Goal: Transaction & Acquisition: Purchase product/service

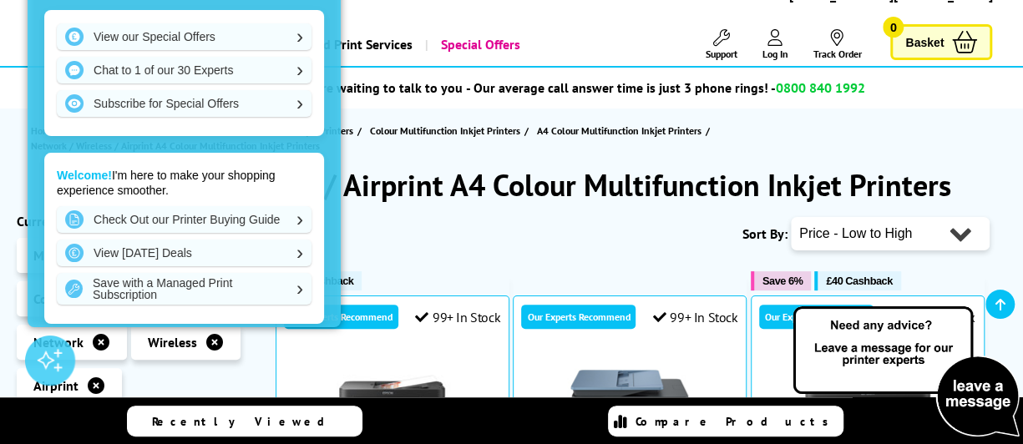
click at [450, 236] on div "Sort By: Popularity Rating Price - Low to High Price - High to Low Running Cost…" at bounding box center [633, 234] width 714 height 42
click at [327, 164] on div "View our Special Offers Chat to 1 of our 30 Experts Subscribe for Special Offer…" at bounding box center [184, 160] width 313 height 334
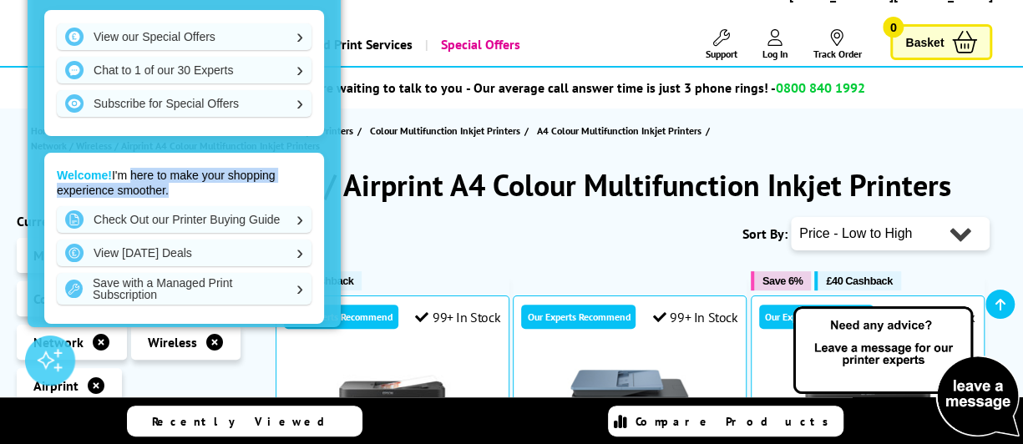
drag, startPoint x: 28, startPoint y: 215, endPoint x: 129, endPoint y: 173, distance: 109.3
click at [129, 173] on div "View our Special Offers Chat to 1 of our 30 Experts Subscribe for Special Offer…" at bounding box center [184, 160] width 313 height 334
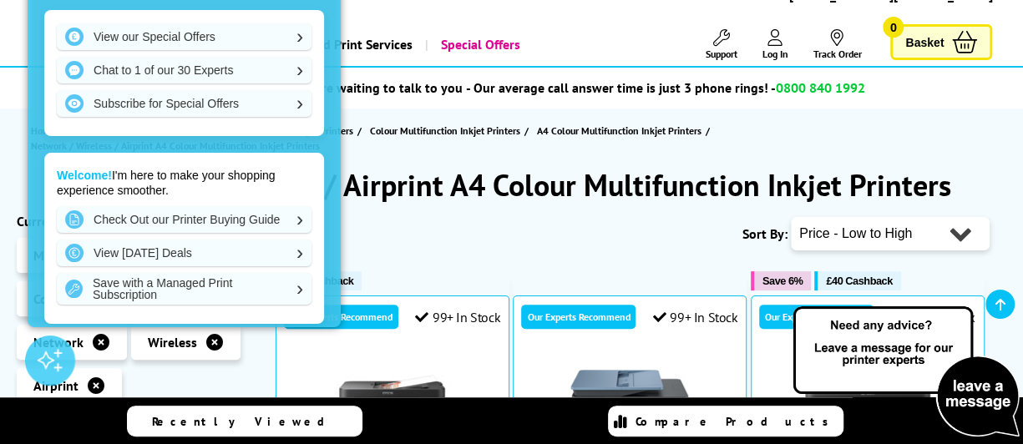
scroll to position [12, 0]
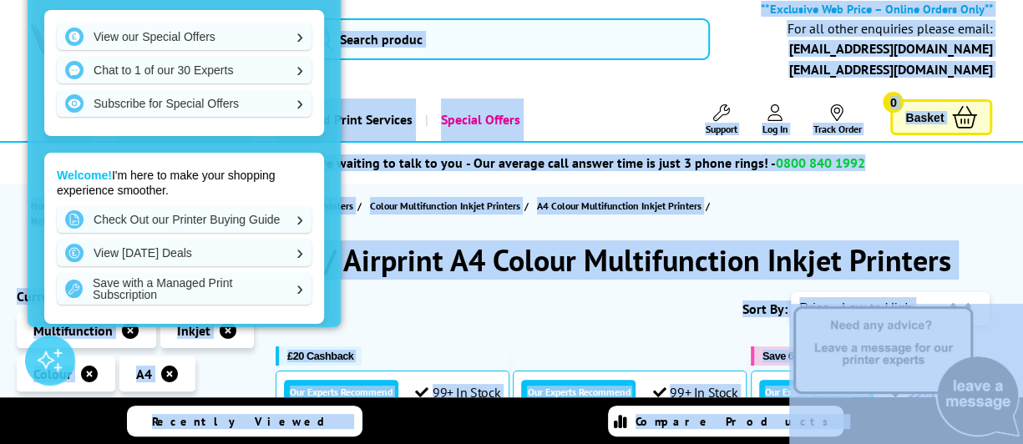
drag, startPoint x: 129, startPoint y: 173, endPoint x: 354, endPoint y: -21, distance: 297.2
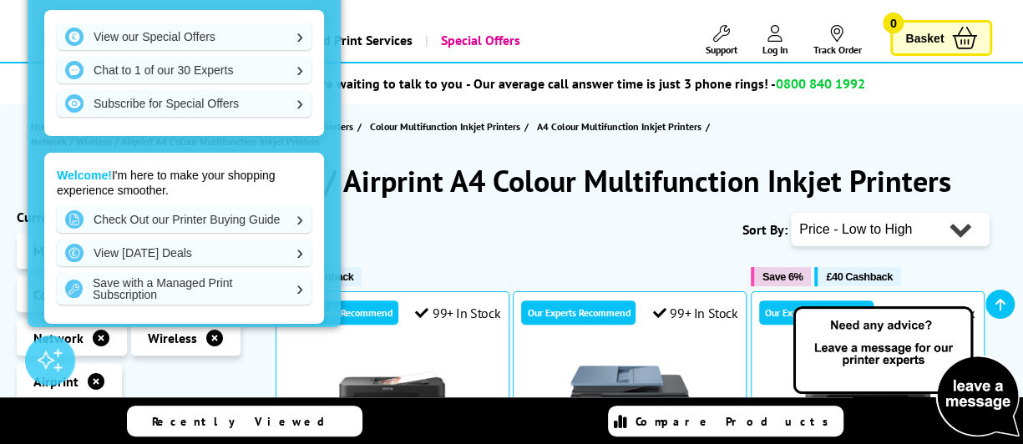
scroll to position [90, 0]
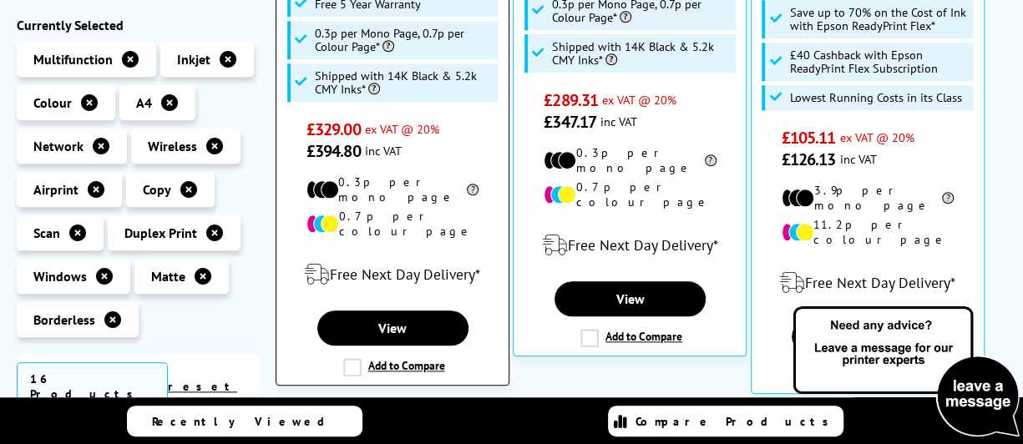
scroll to position [734, 0]
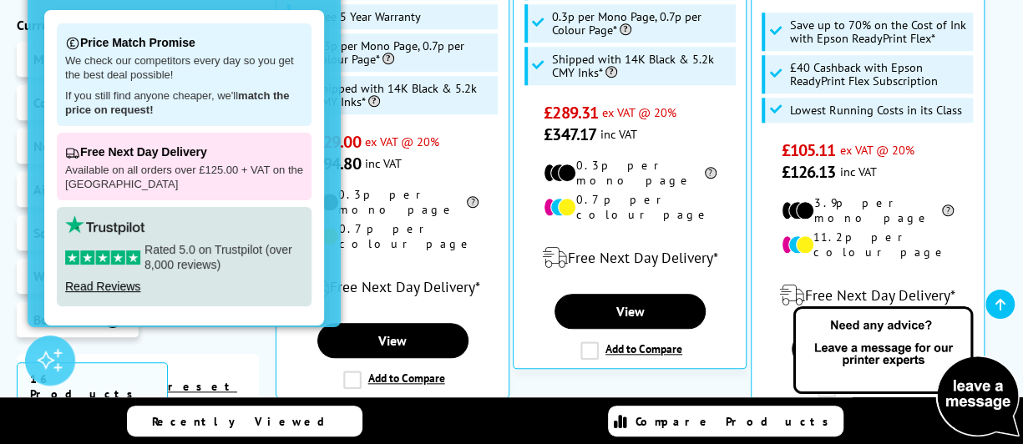
click at [327, 311] on div "Price Match Promise We check our competitors every day so you get the best deal…" at bounding box center [184, 160] width 313 height 334
click at [164, 343] on ul "Multifunction Inkjet Colour" at bounding box center [138, 194] width 242 height 304
click at [43, 352] on div at bounding box center [50, 361] width 50 height 50
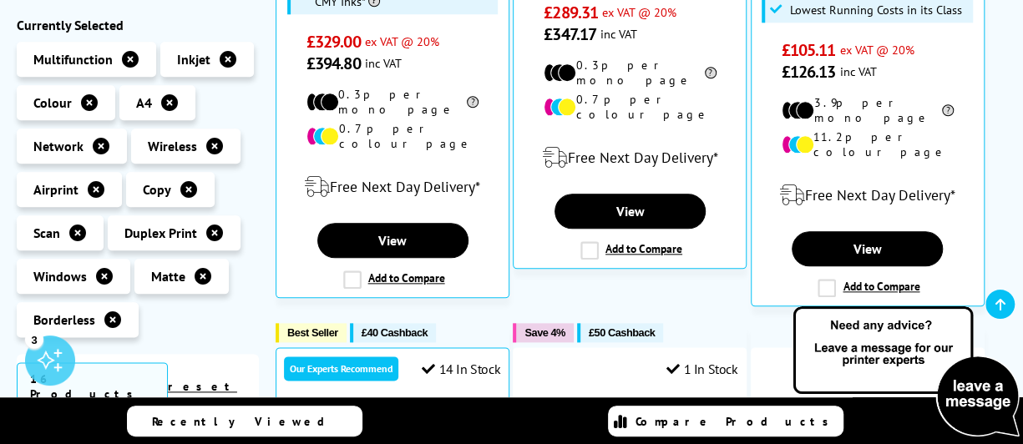
scroll to position [905, 0]
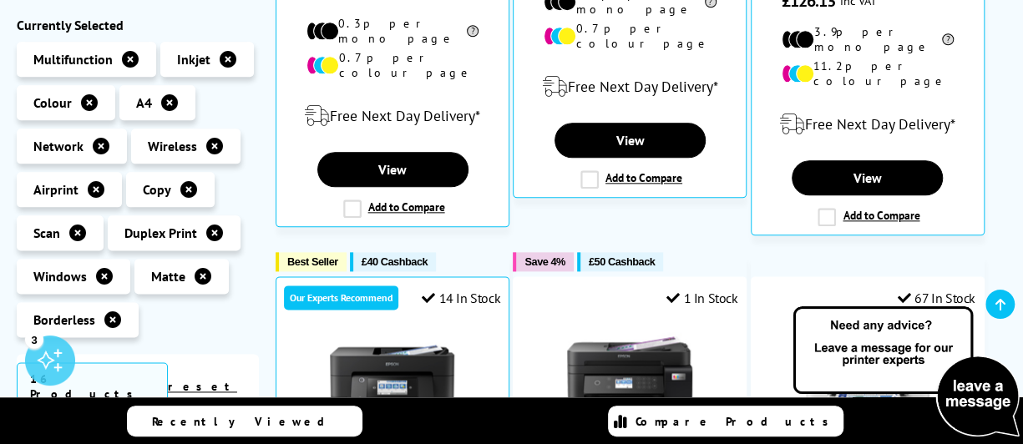
click at [229, 385] on link "reset filters" at bounding box center [207, 395] width 78 height 32
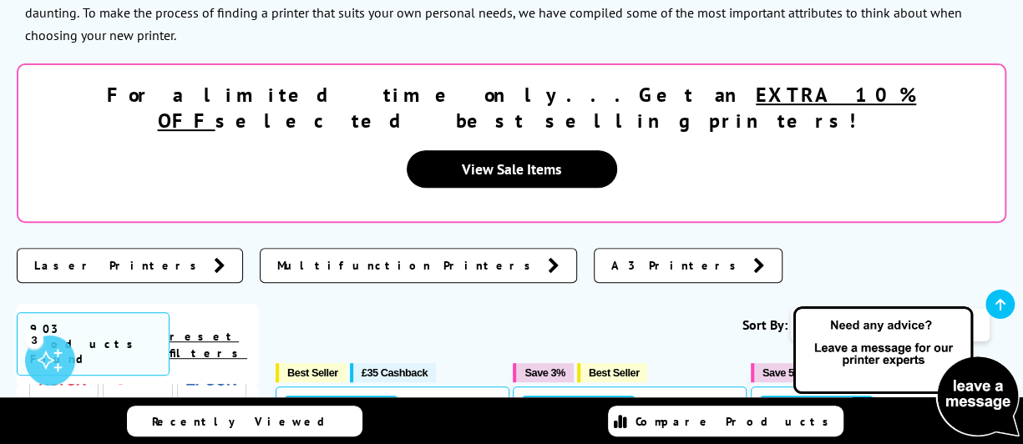
scroll to position [297, 0]
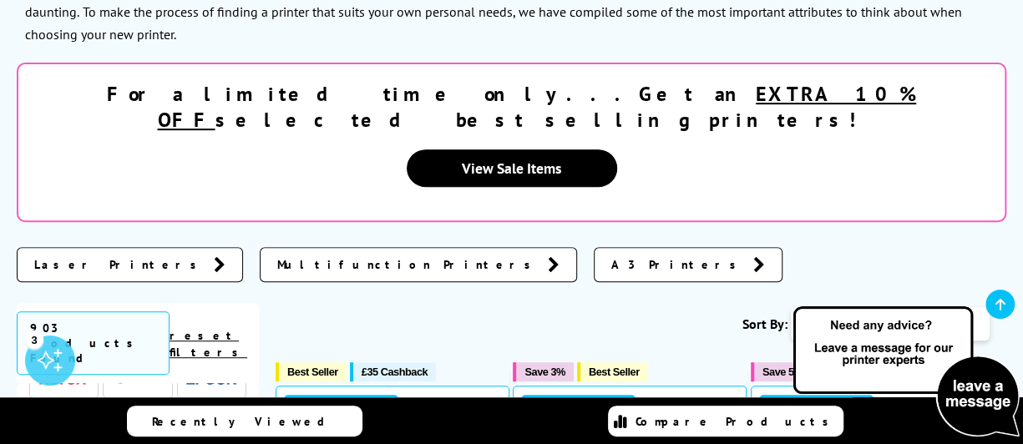
click at [277, 256] on span "Multifunction Printers" at bounding box center [408, 264] width 262 height 17
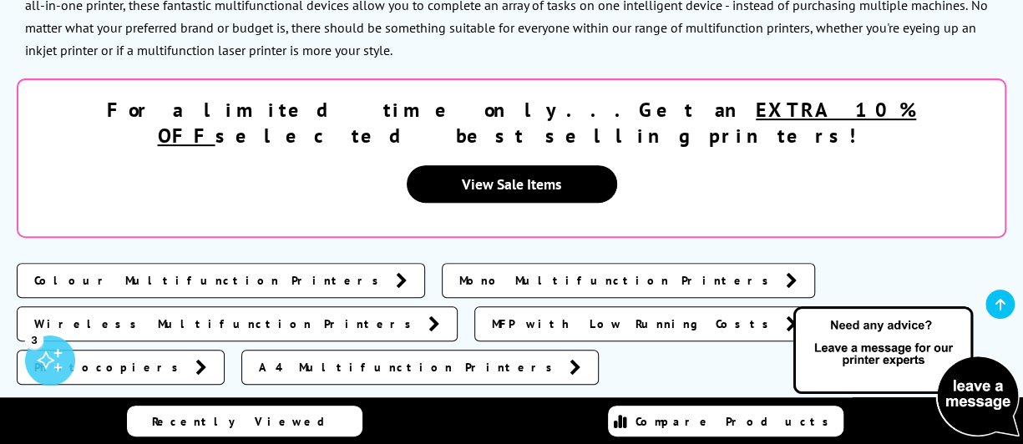
scroll to position [328, 0]
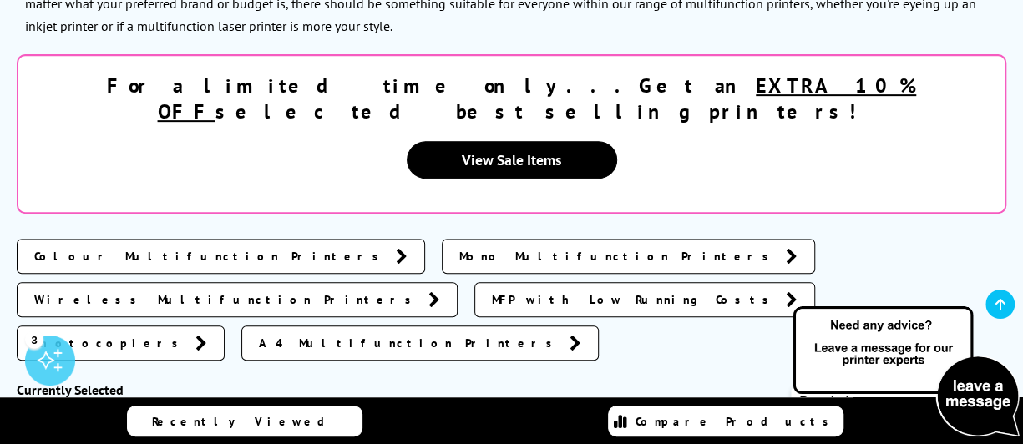
click at [402, 272] on div "Colour Multifunction Printers Mono Multifunction Printers Wireless Multifunctio…" at bounding box center [511, 301] width 989 height 143
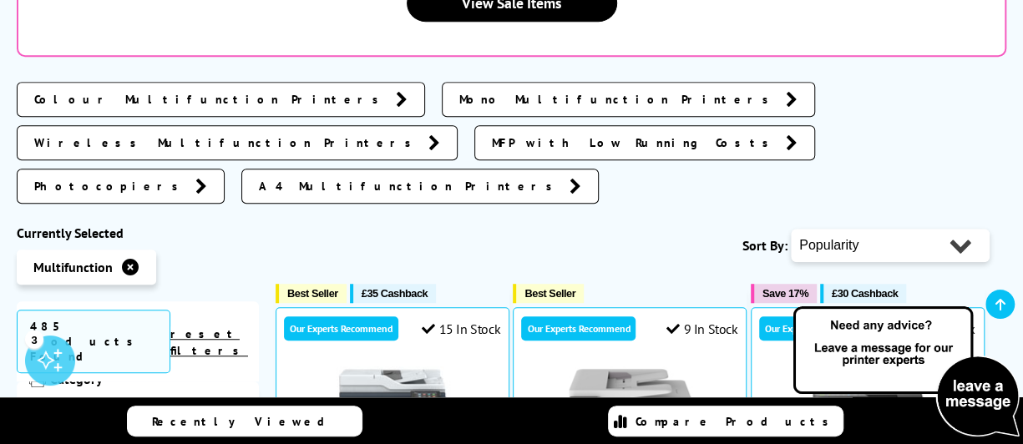
scroll to position [229, 0]
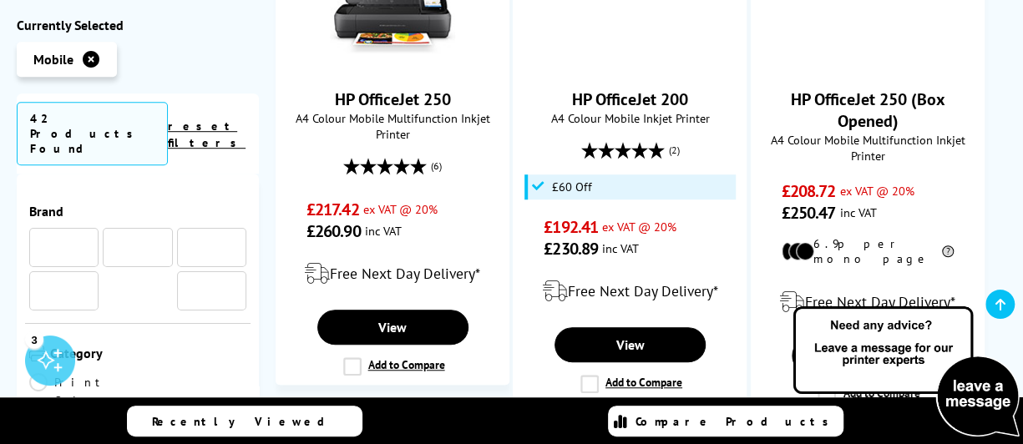
scroll to position [229, 0]
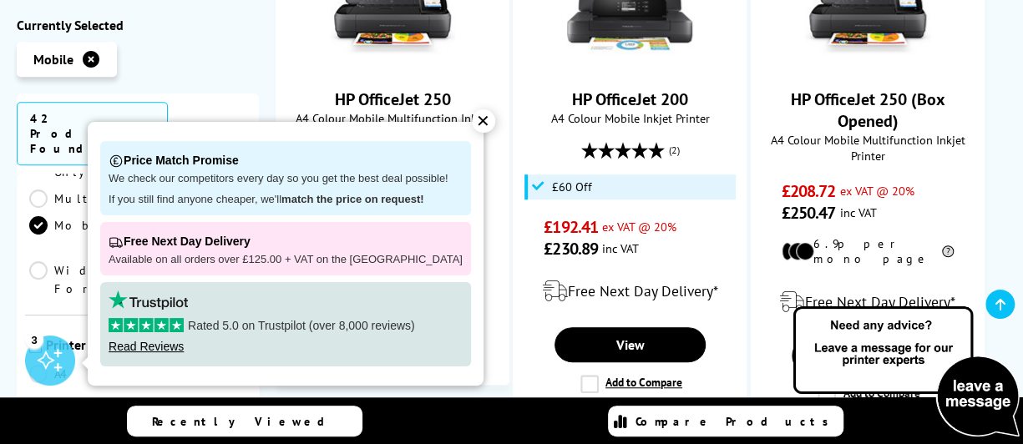
click at [472, 118] on div "✕" at bounding box center [483, 120] width 23 height 23
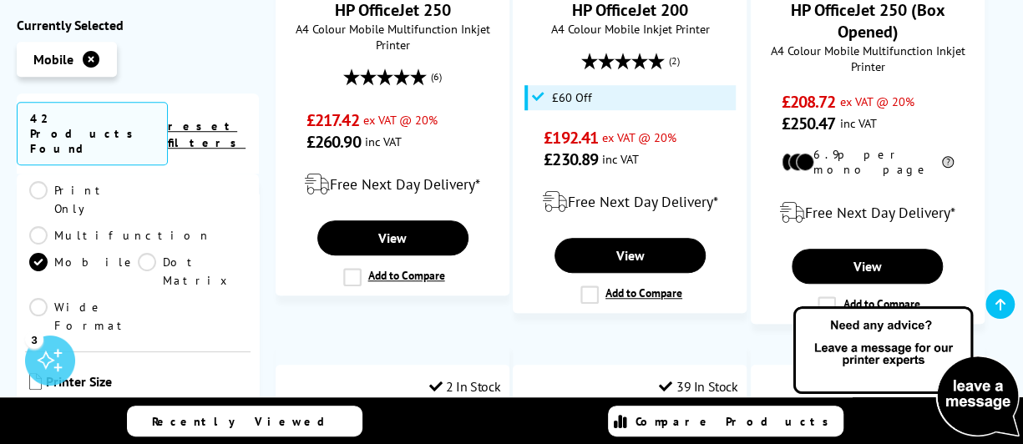
scroll to position [186, 0]
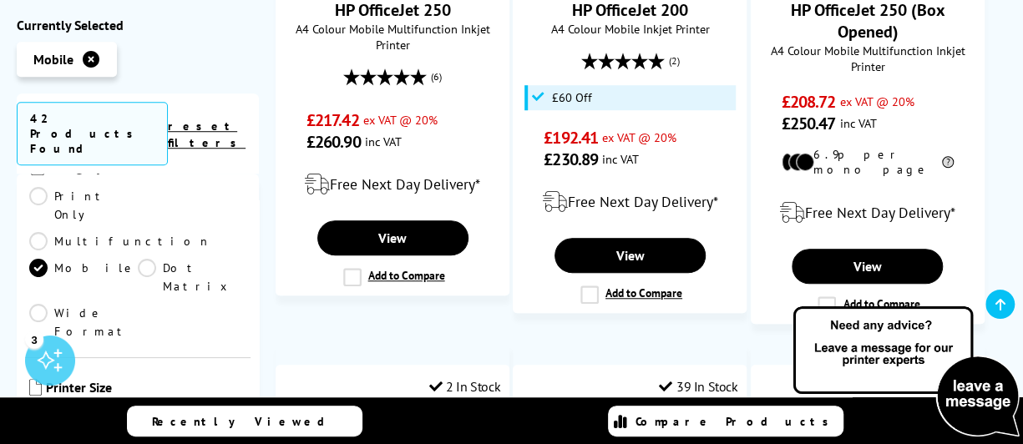
click at [152, 232] on link "Multifunction" at bounding box center [120, 241] width 182 height 18
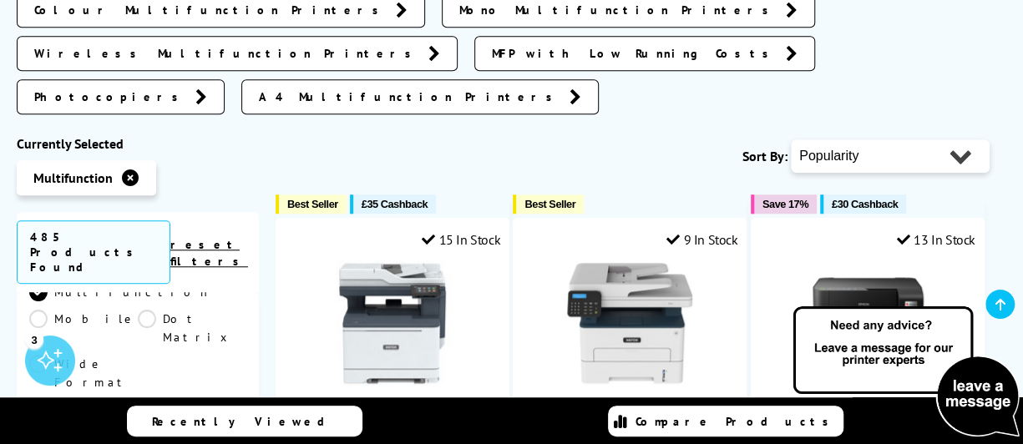
scroll to position [333, 0]
click at [144, 422] on link "A4" at bounding box center [192, 431] width 109 height 18
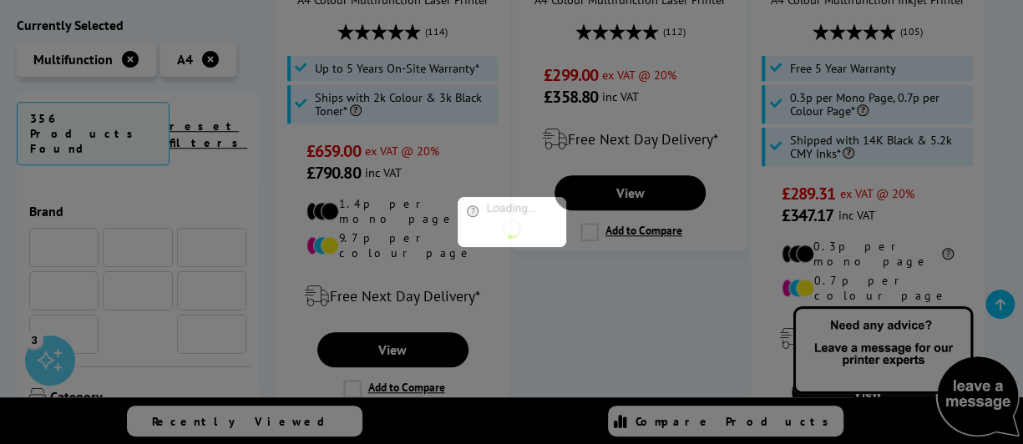
scroll to position [333, 0]
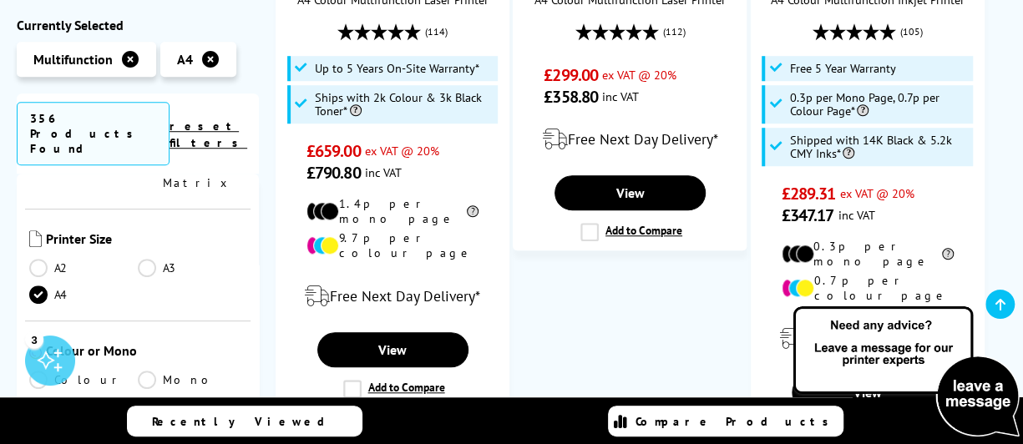
click at [45, 371] on link "Colour" at bounding box center [83, 380] width 109 height 18
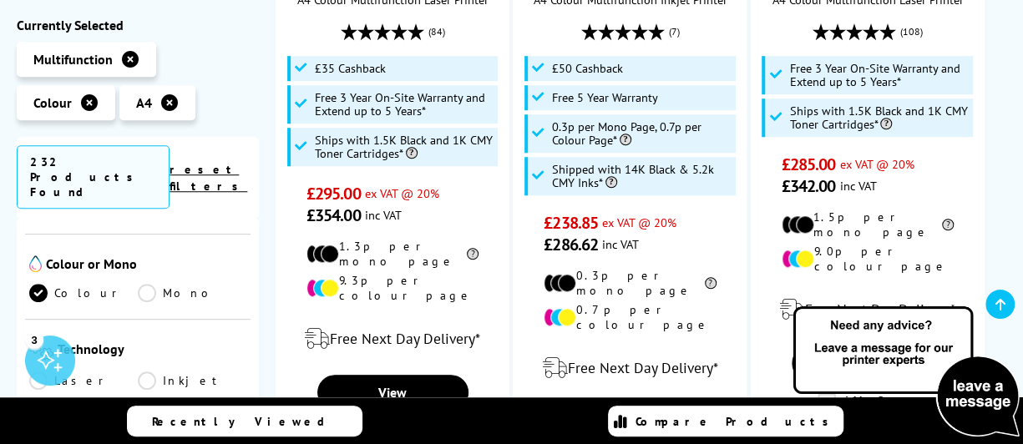
scroll to position [510, 0]
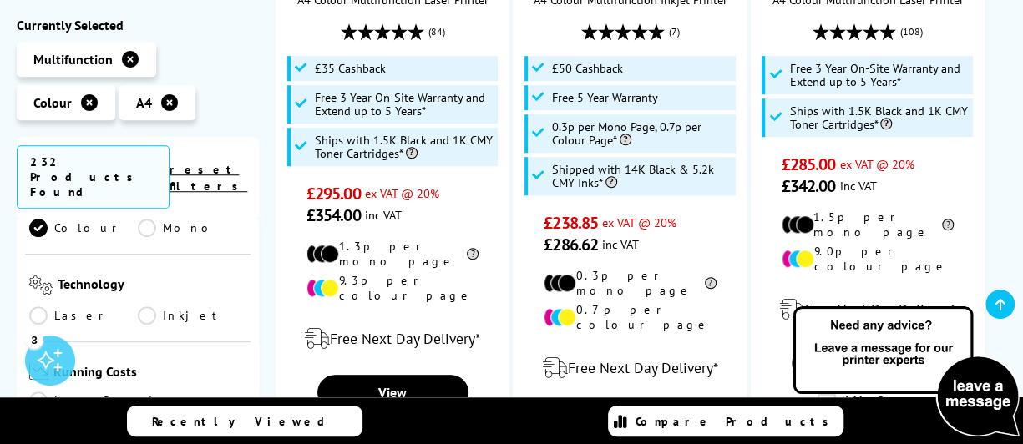
click at [147, 306] on link "Inkjet" at bounding box center [192, 315] width 109 height 18
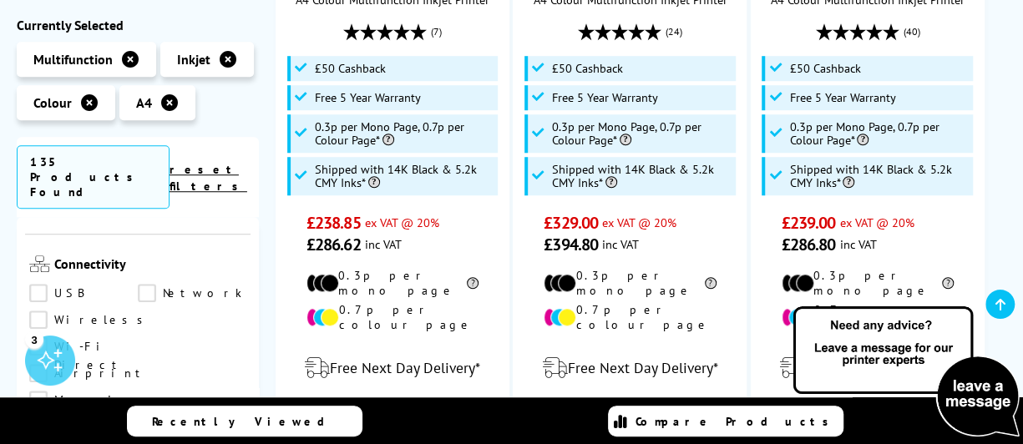
scroll to position [680, 0]
click at [38, 310] on link "Wireless" at bounding box center [90, 319] width 123 height 18
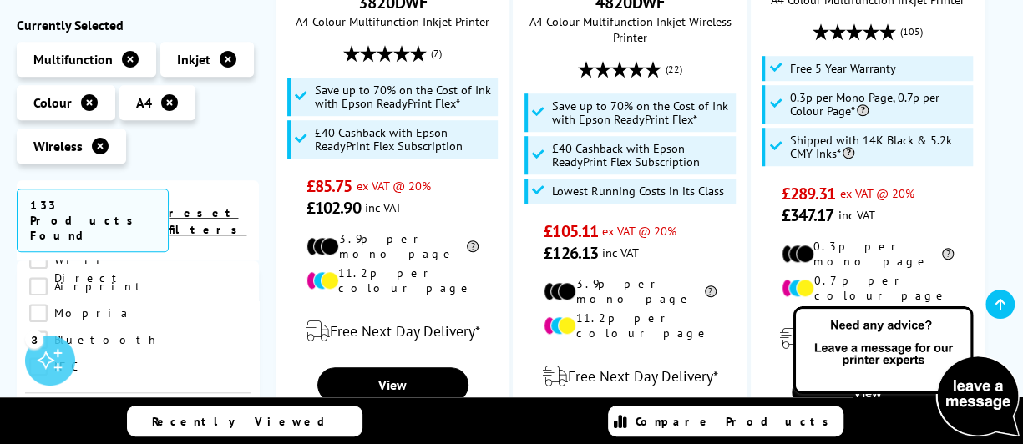
scroll to position [822, 0]
click at [35, 432] on link "Copy" at bounding box center [83, 441] width 109 height 18
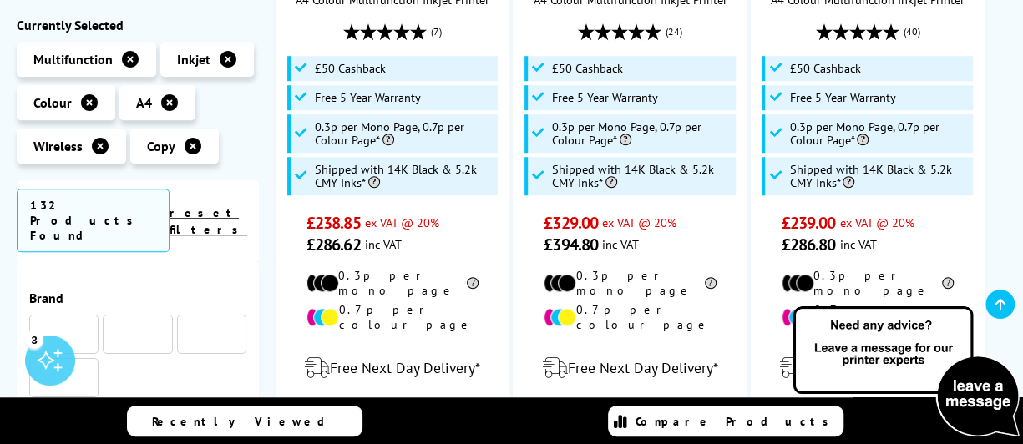
scroll to position [822, 0]
click at [147, 387] on link "Scan" at bounding box center [192, 396] width 109 height 18
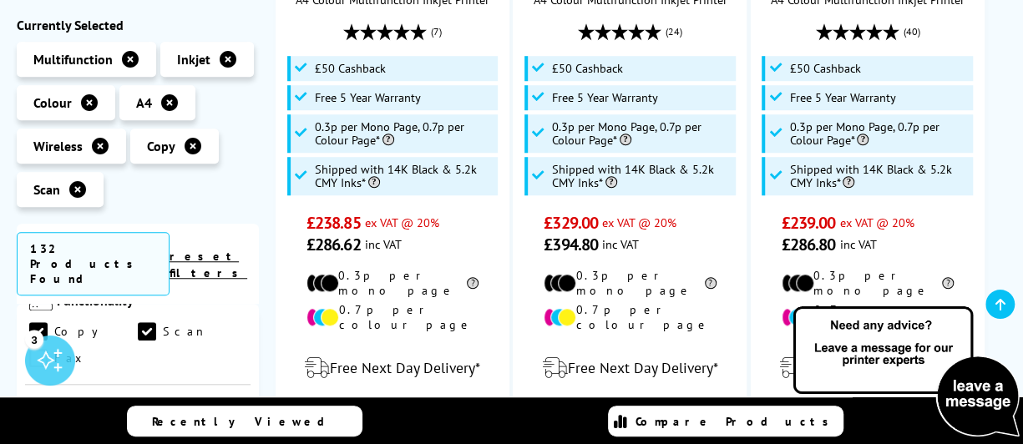
scroll to position [930, 0]
click at [42, 433] on link "Print" at bounding box center [83, 442] width 109 height 18
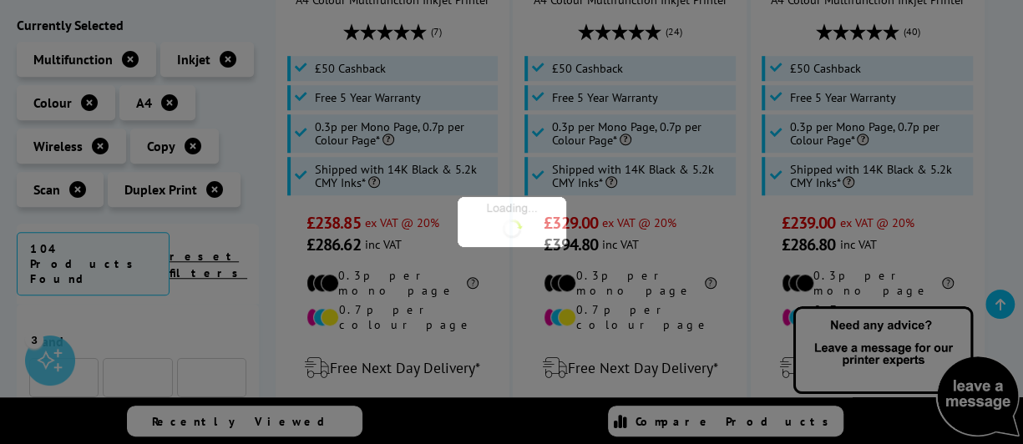
scroll to position [930, 0]
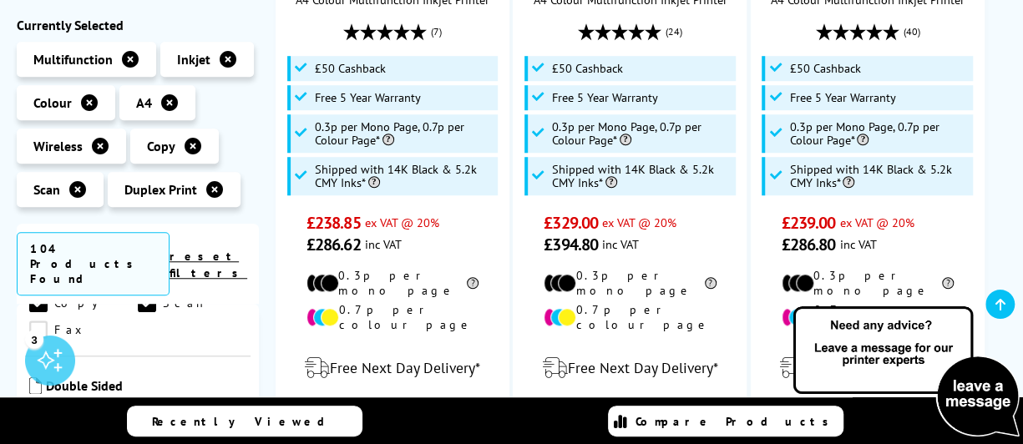
click at [147, 407] on link "Scan" at bounding box center [192, 416] width 109 height 18
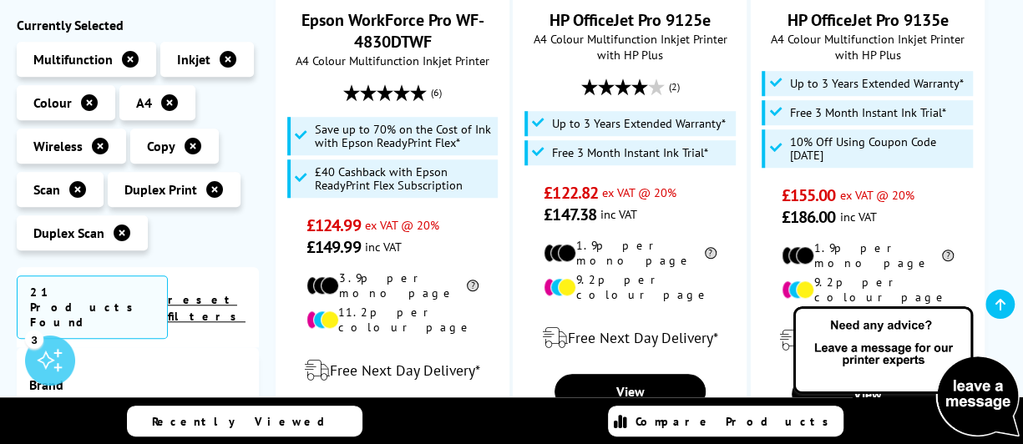
scroll to position [930, 0]
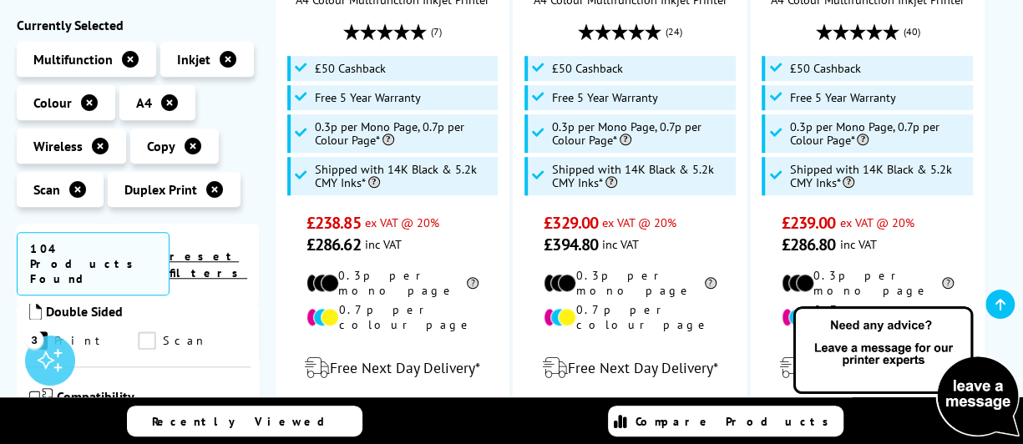
scroll to position [1007, 0]
click at [44, 422] on link "Windows" at bounding box center [88, 431] width 119 height 18
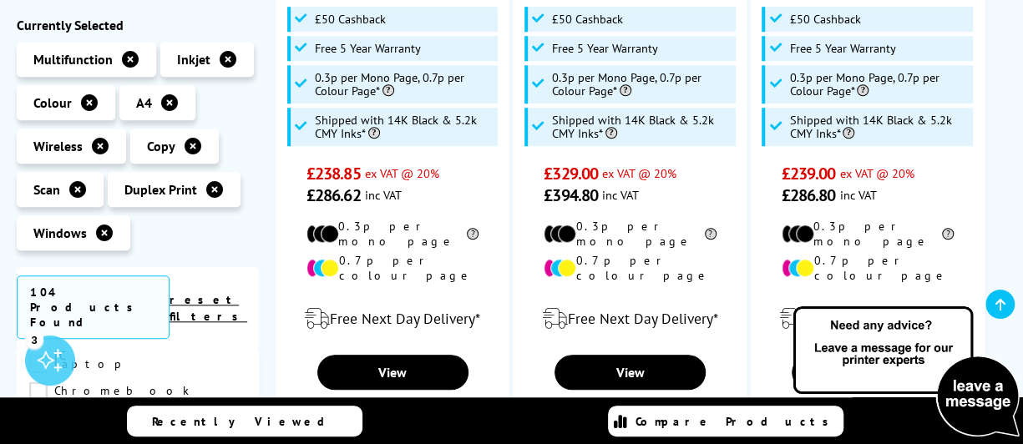
scroll to position [1405, 0]
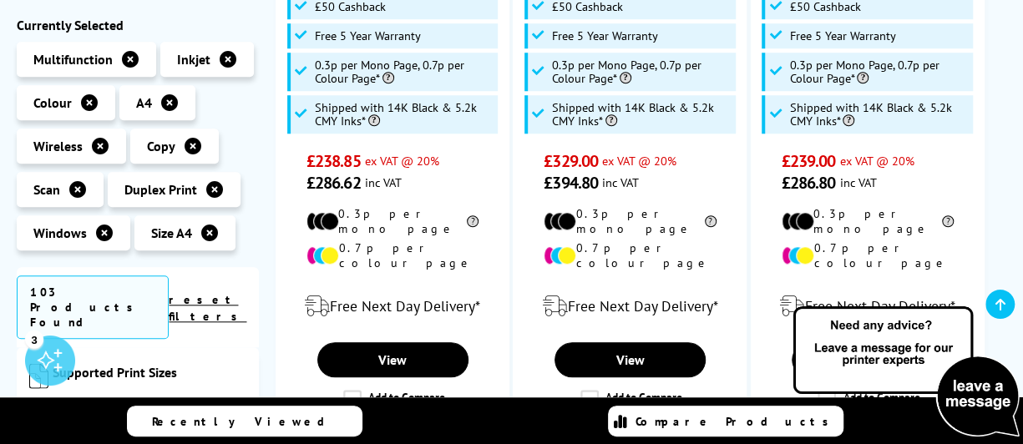
scroll to position [1528, 0]
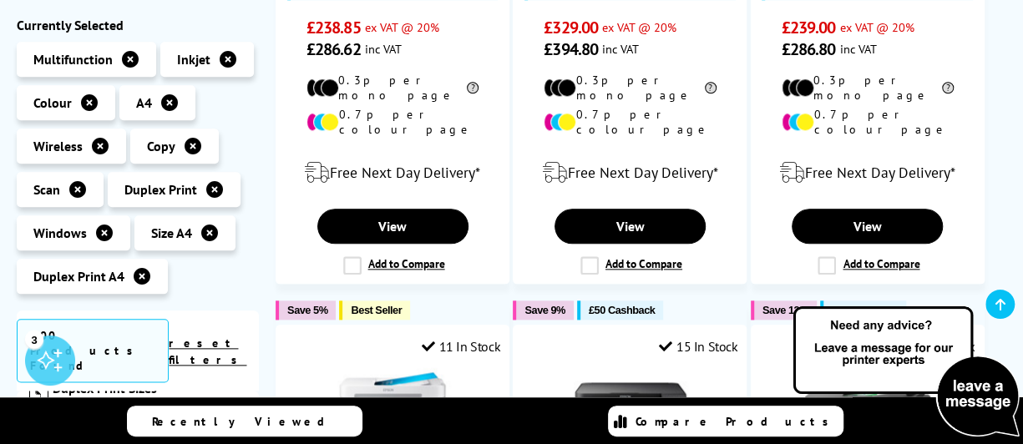
scroll to position [1677, 0]
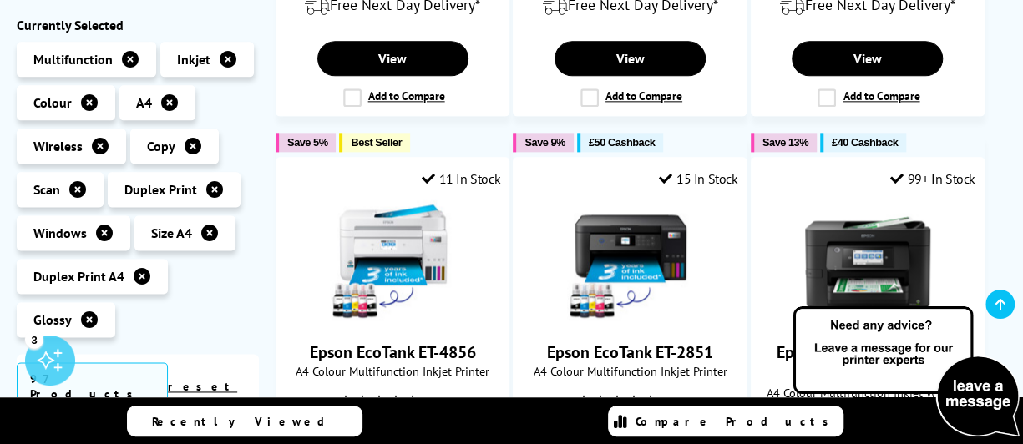
scroll to position [1044, 0]
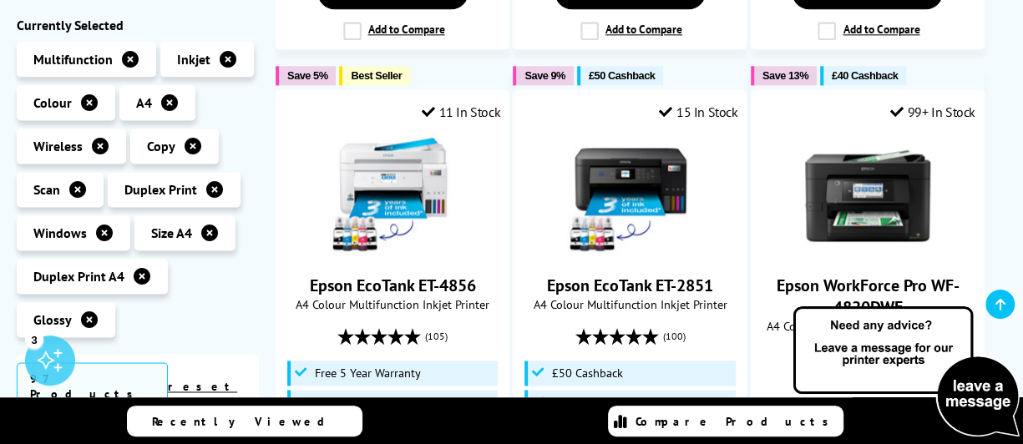
click at [139, 334] on ul "Multifunction Inkjet Colour" at bounding box center [138, 194] width 242 height 304
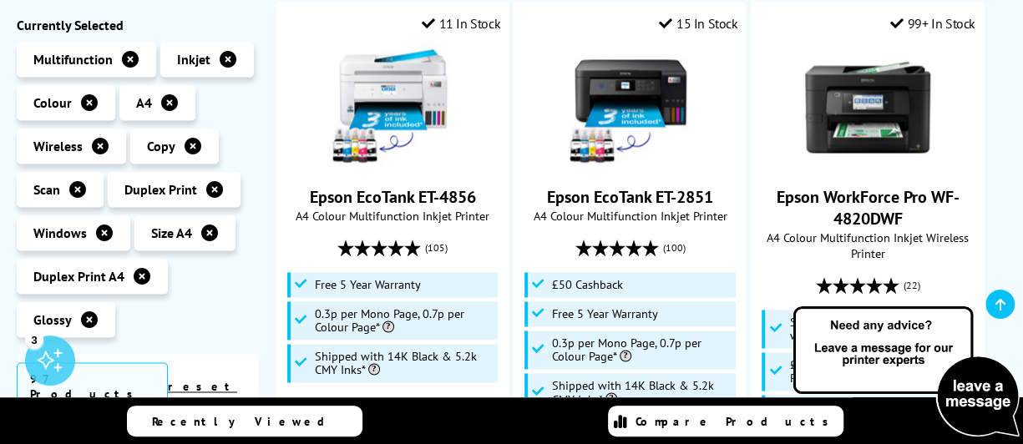
scroll to position [1136, 0]
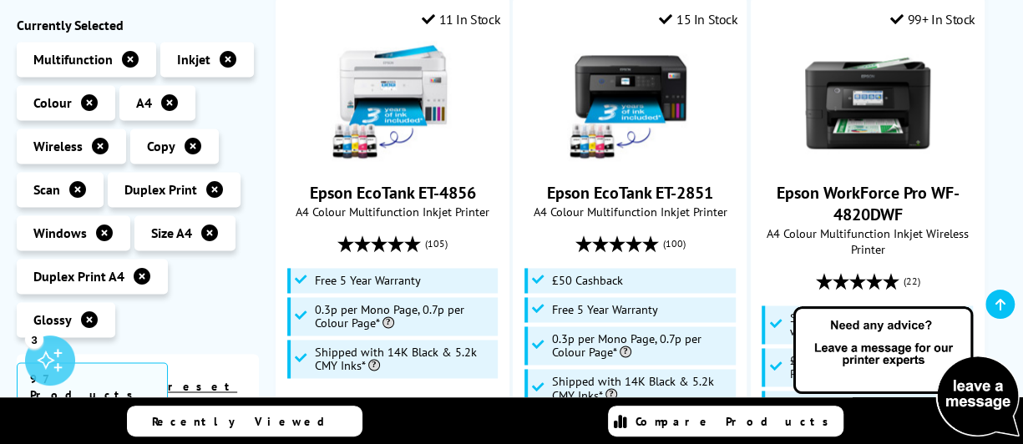
click at [139, 334] on ul "Multifunction Inkjet Colour" at bounding box center [138, 194] width 242 height 304
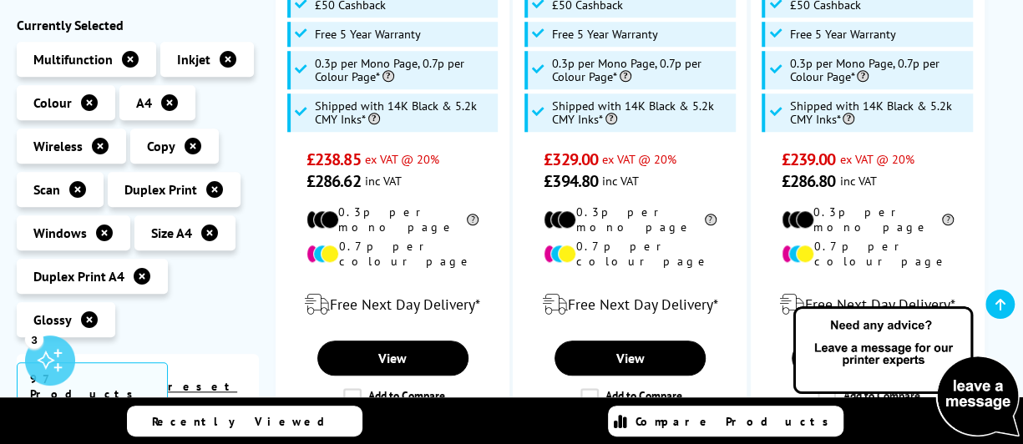
scroll to position [658, 0]
